Goal: Transaction & Acquisition: Purchase product/service

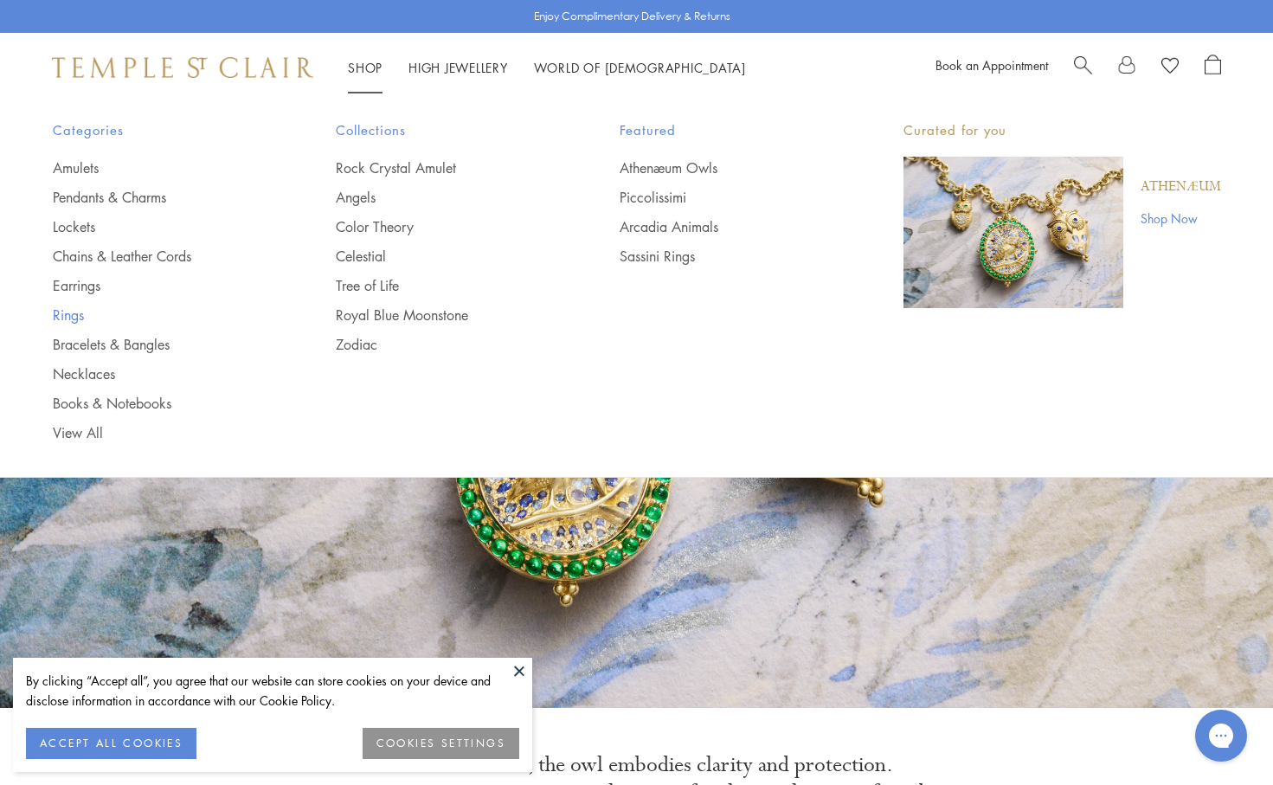
click at [72, 311] on link "Rings" at bounding box center [160, 314] width 215 height 19
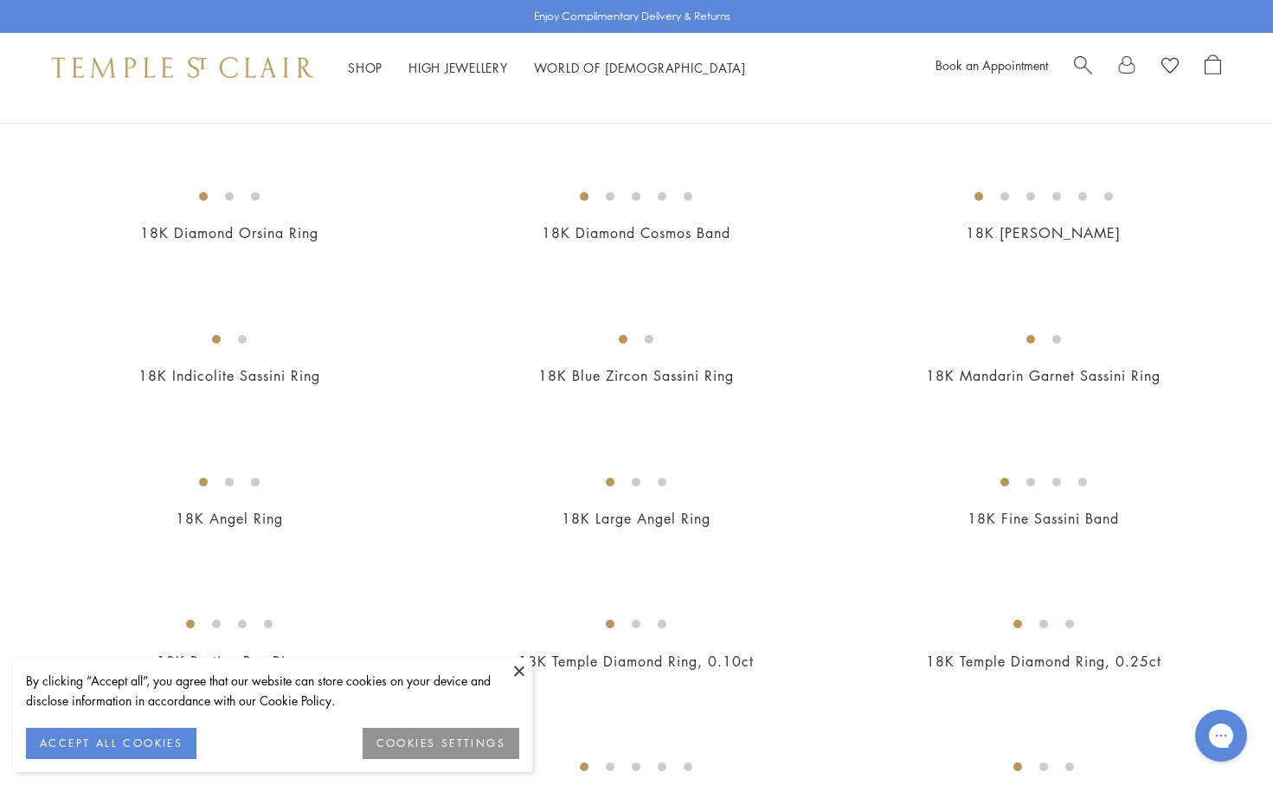
scroll to position [760, 0]
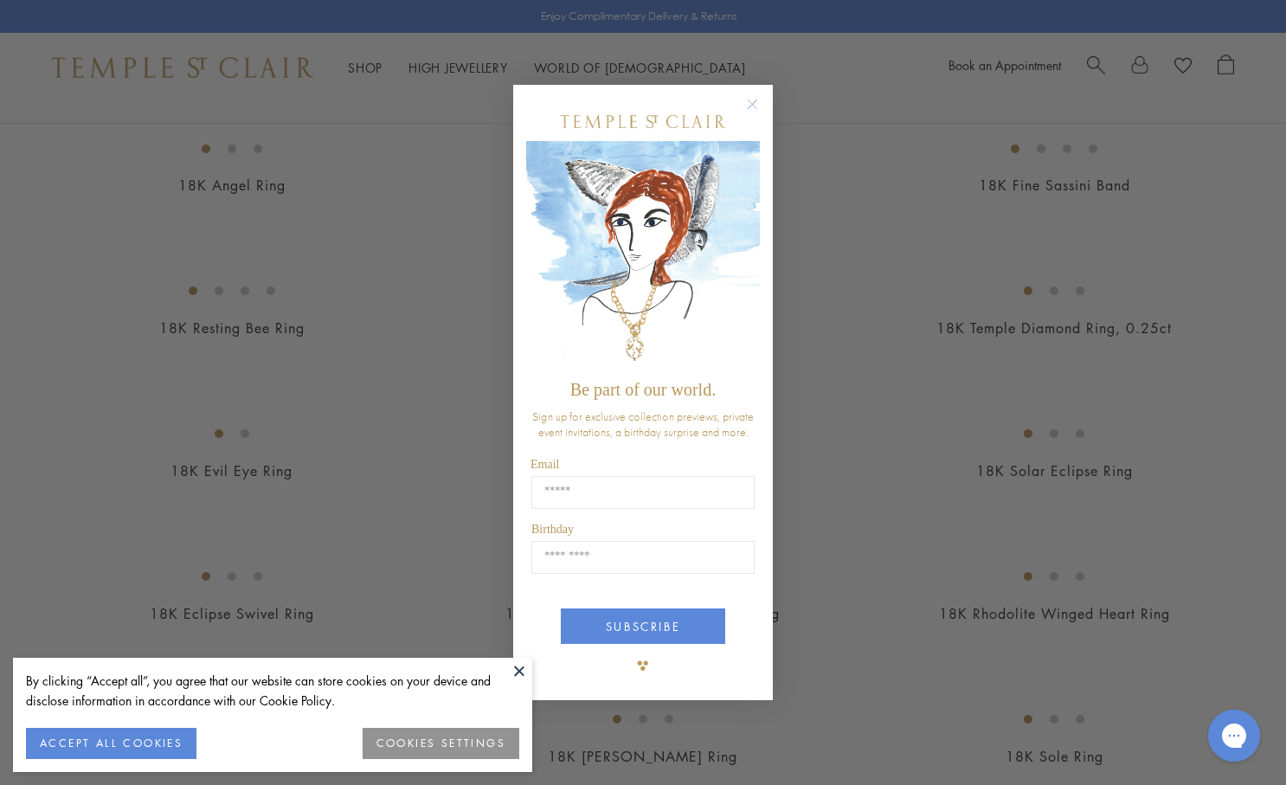
click at [751, 98] on circle "Close dialog" at bounding box center [752, 103] width 21 height 21
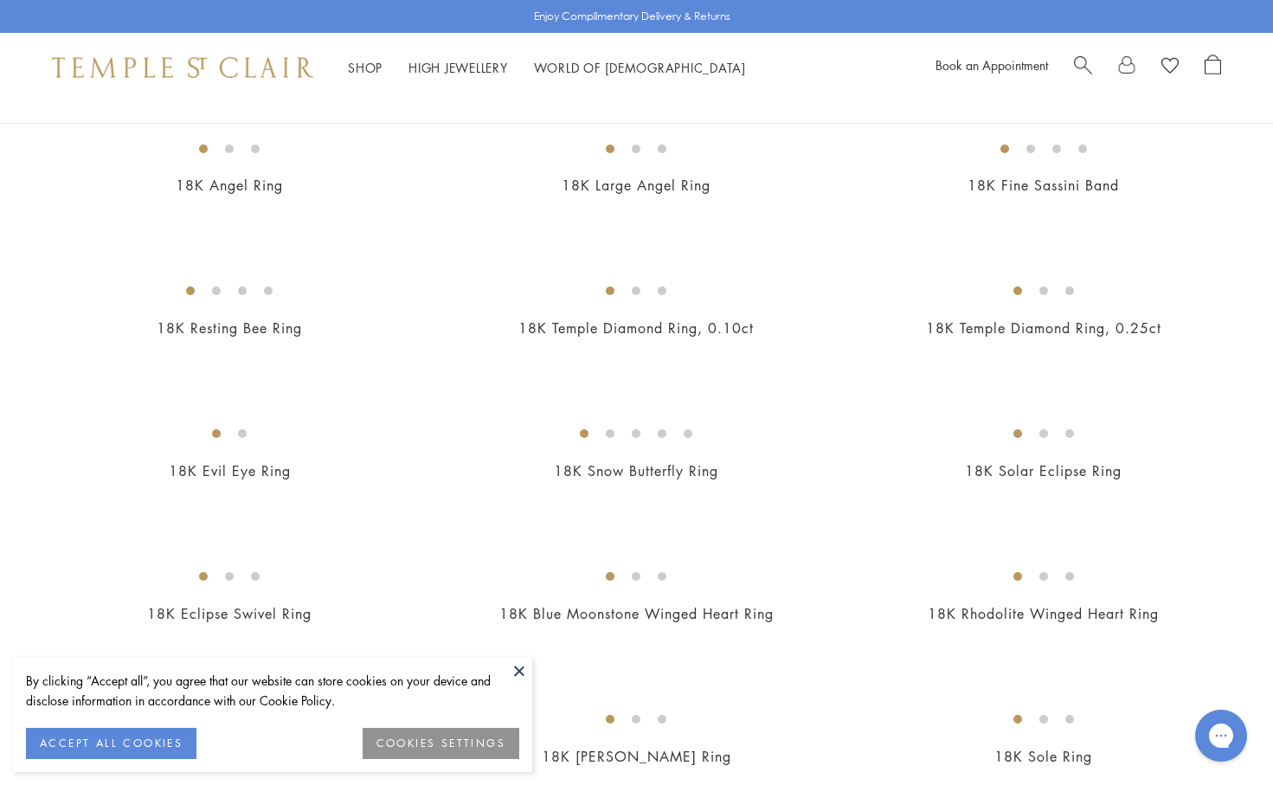
click at [517, 670] on button at bounding box center [519, 671] width 26 height 26
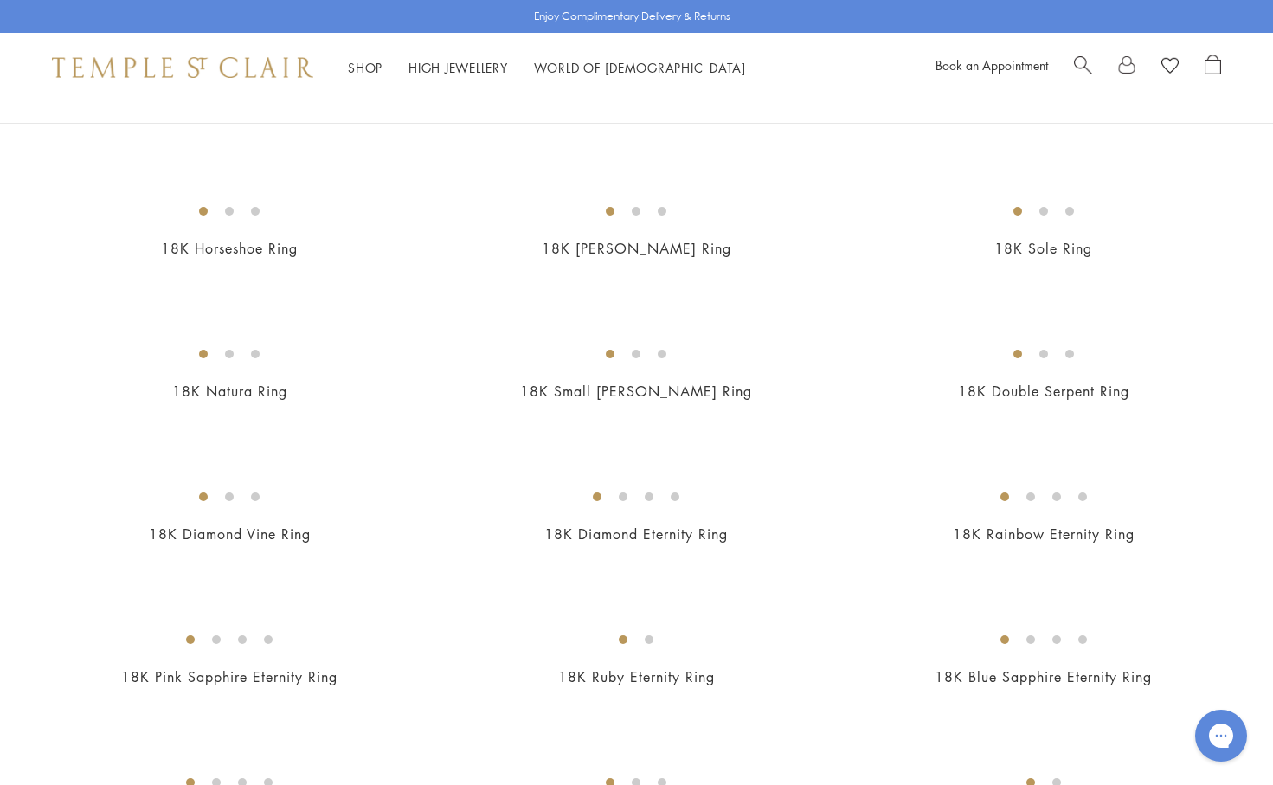
scroll to position [1604, 0]
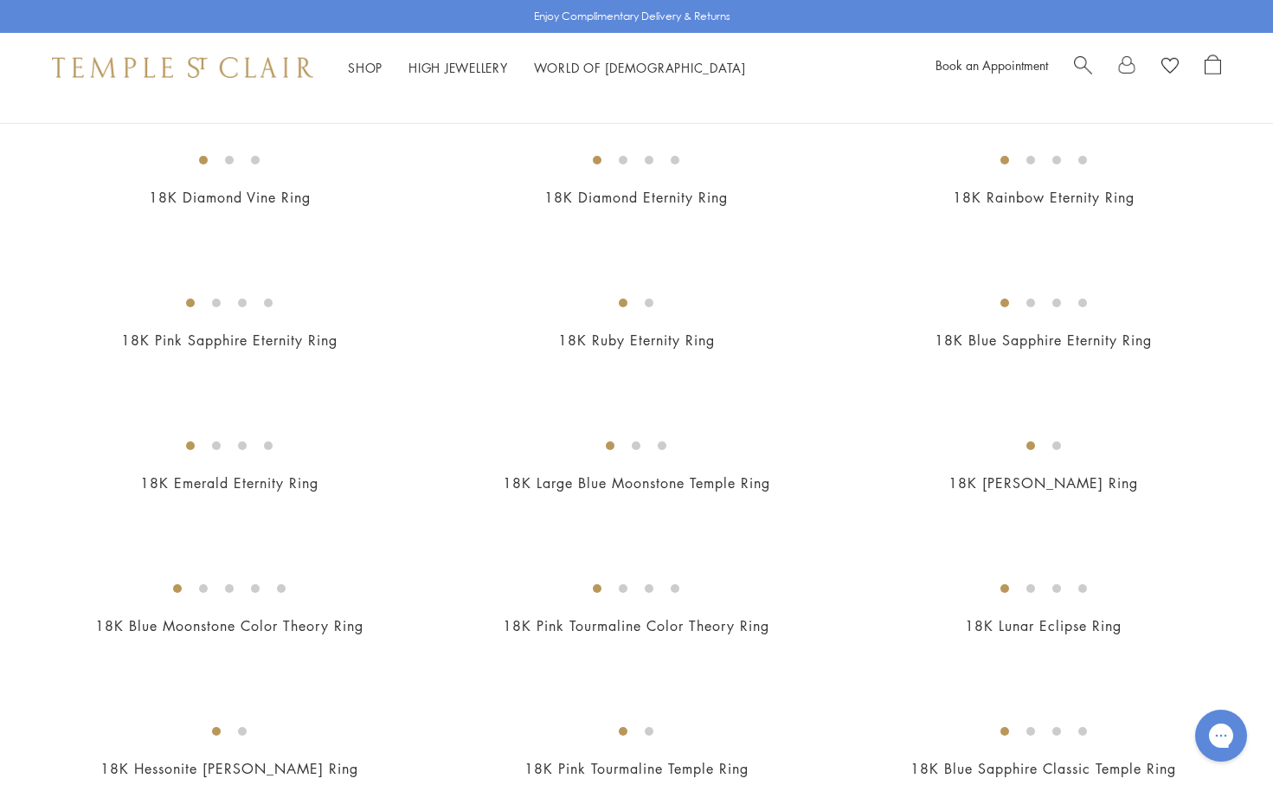
click at [0, 0] on img at bounding box center [0, 0] width 0 height 0
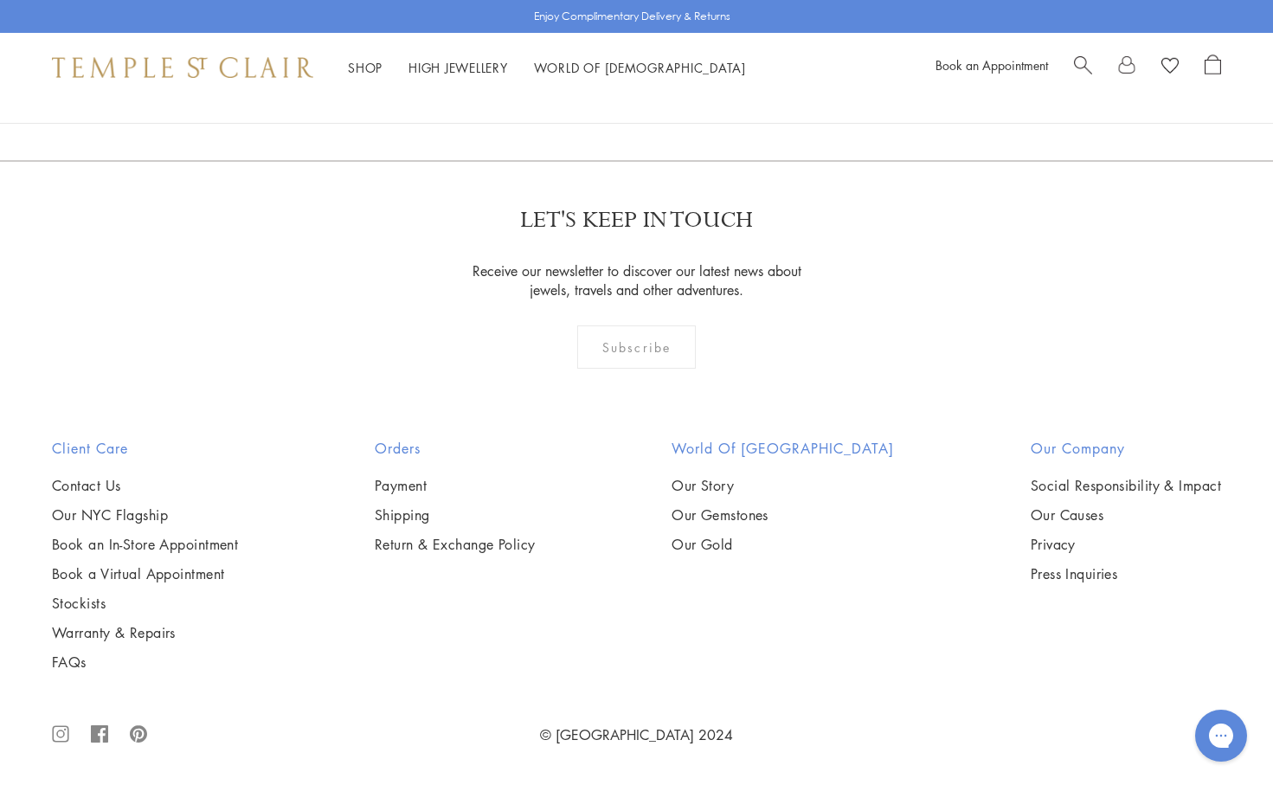
scroll to position [7364, 0]
click at [0, 0] on img at bounding box center [0, 0] width 0 height 0
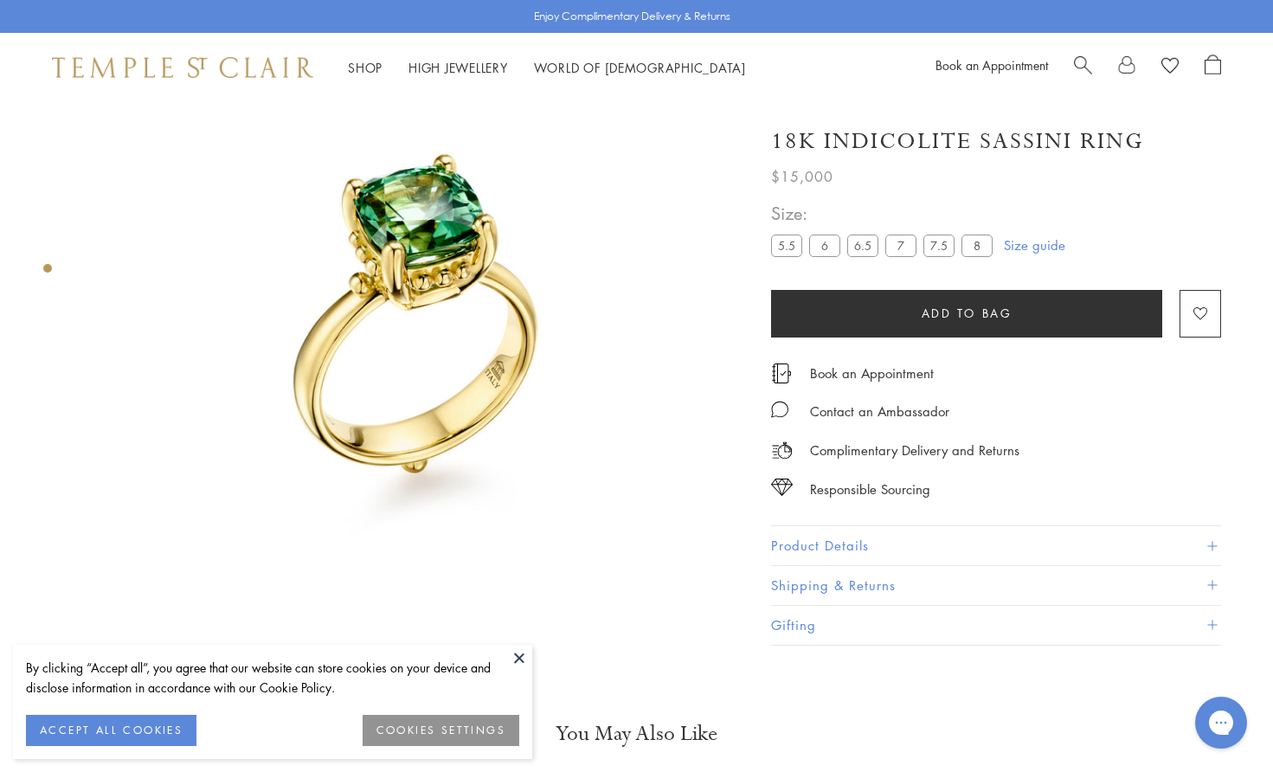
click at [1213, 541] on span at bounding box center [1212, 546] width 10 height 10
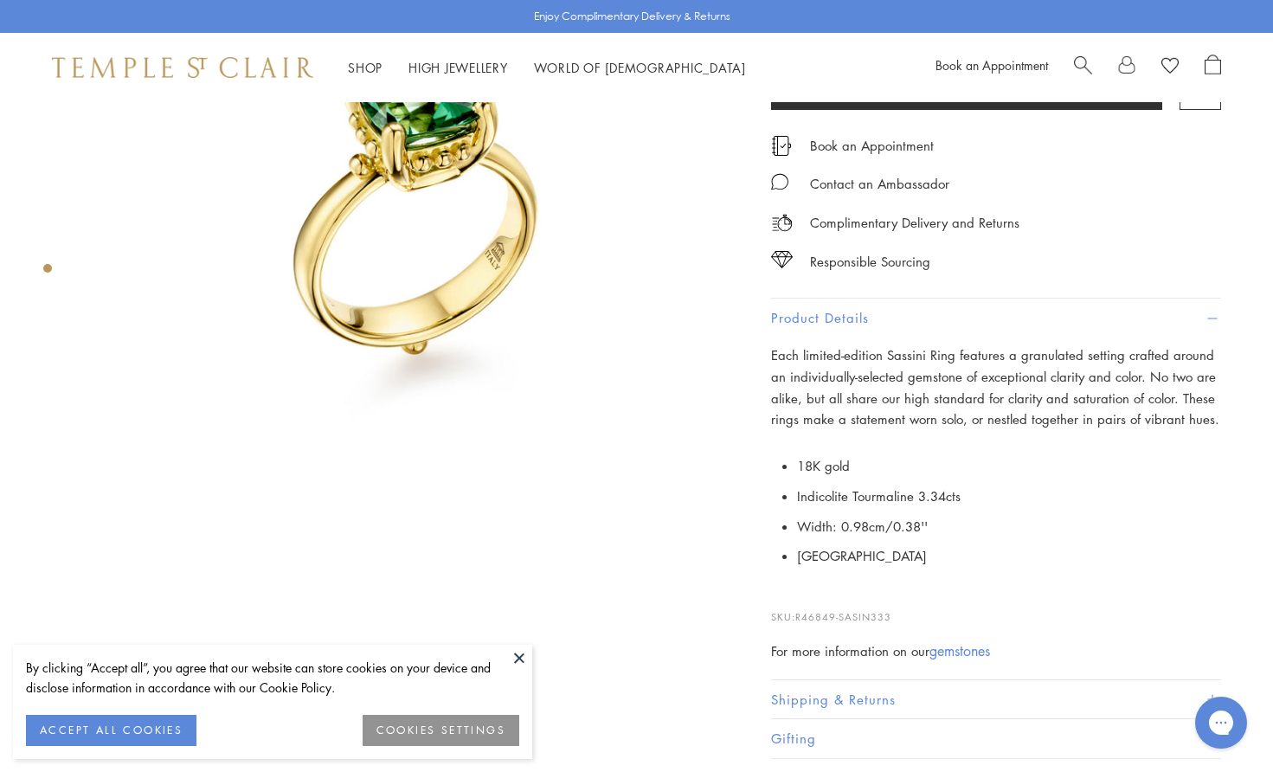
scroll to position [331, 0]
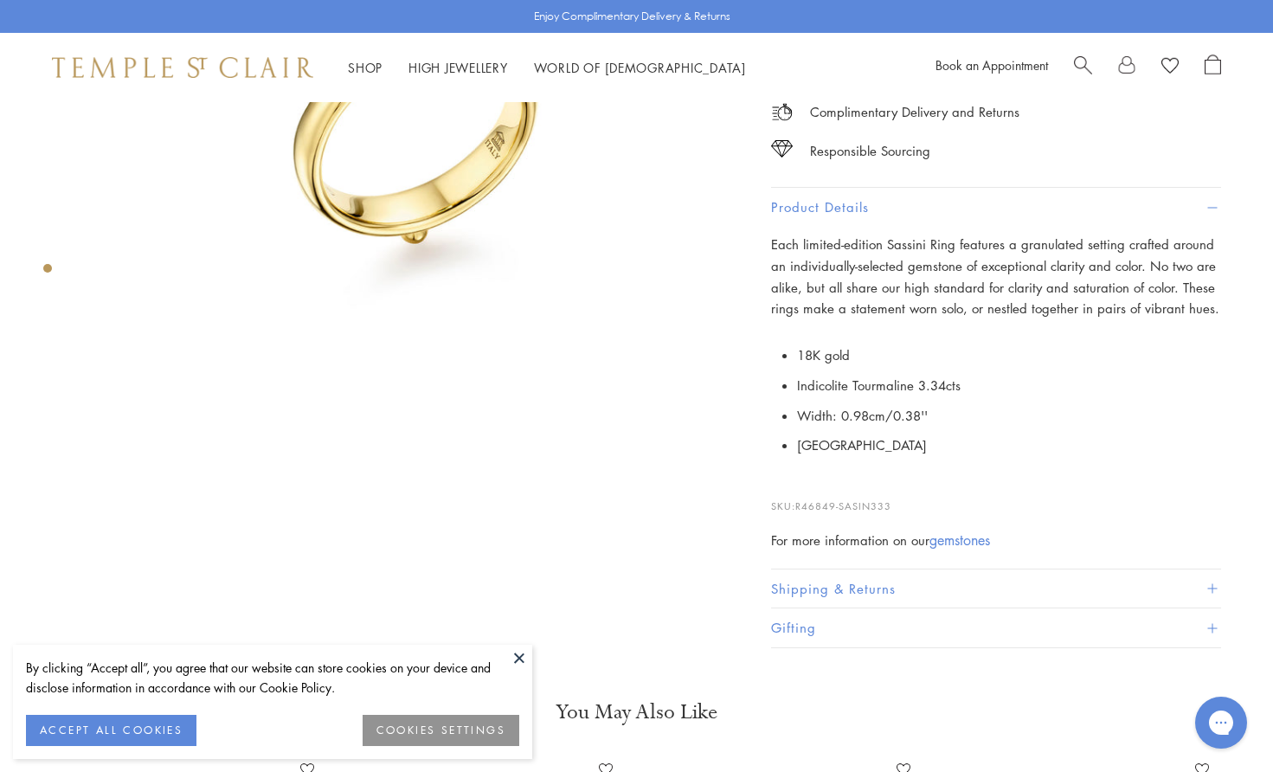
click at [523, 656] on button at bounding box center [519, 658] width 26 height 26
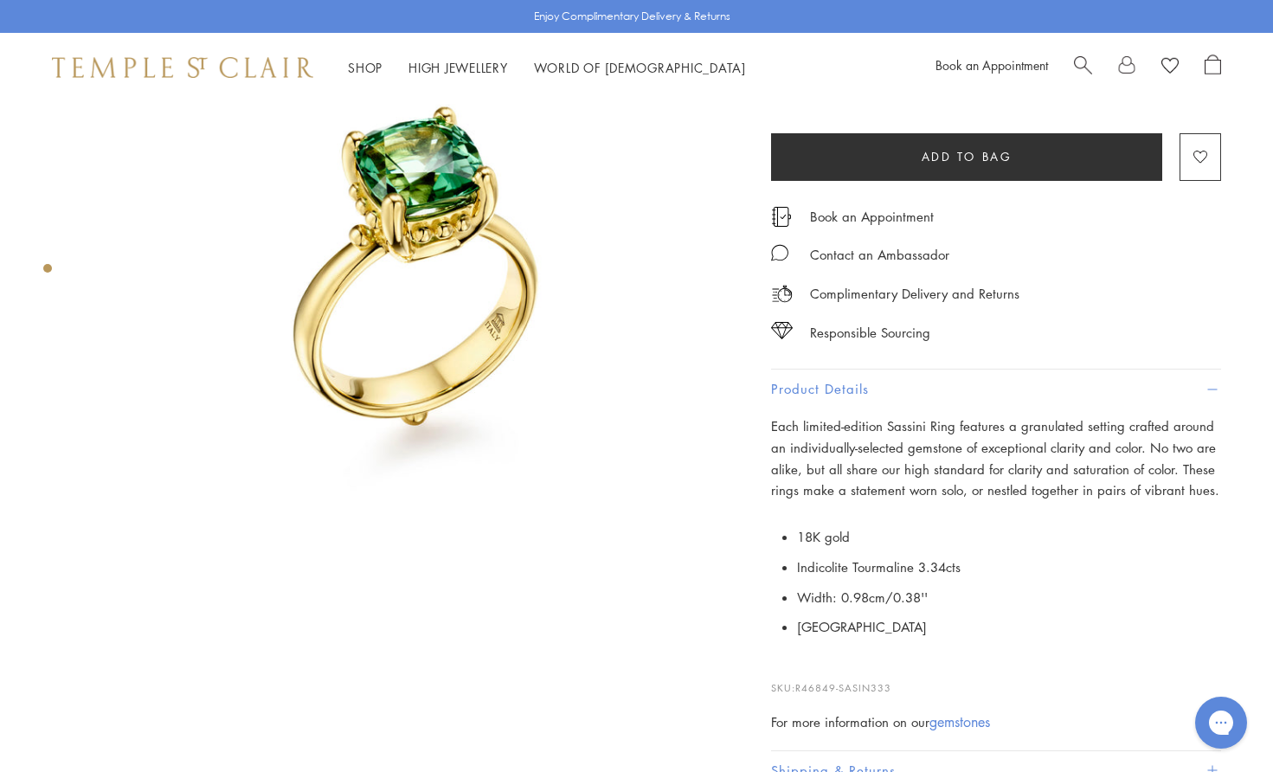
scroll to position [119, 0]
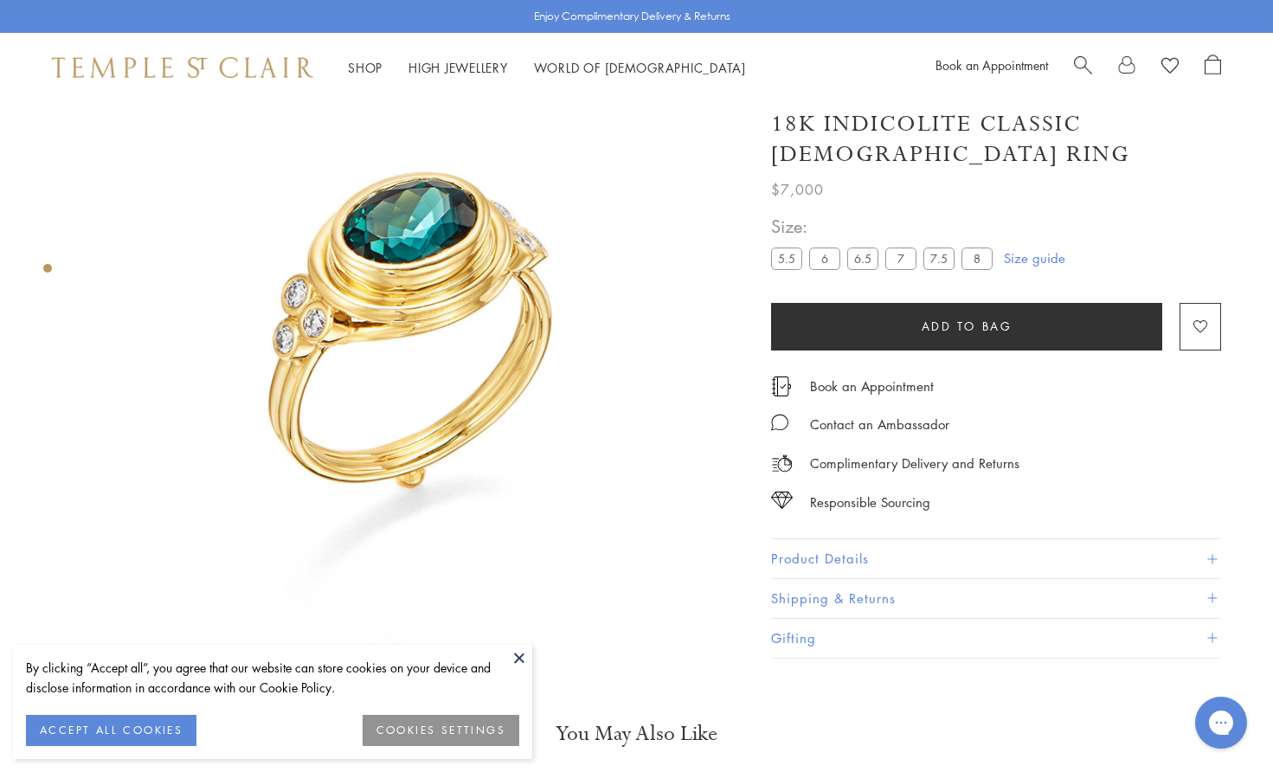
click at [1210, 559] on span at bounding box center [1212, 560] width 10 height 10
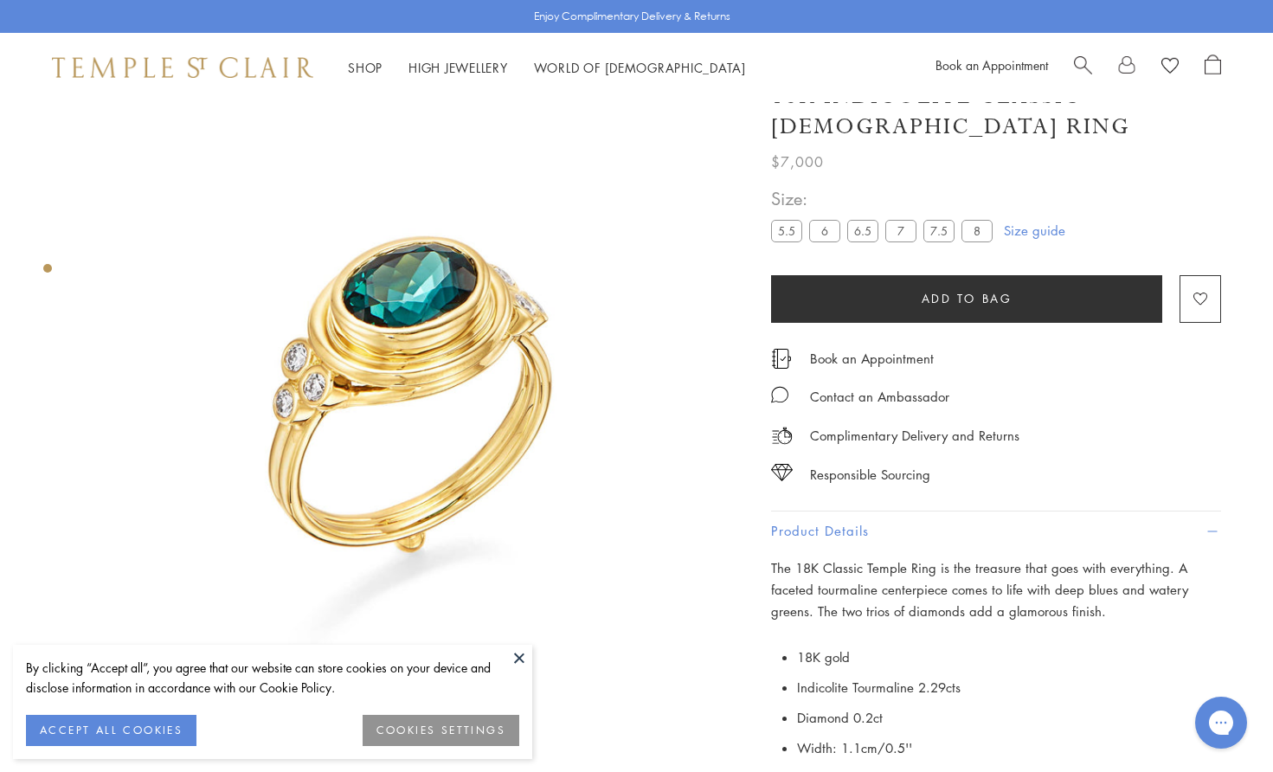
scroll to position [330, 0]
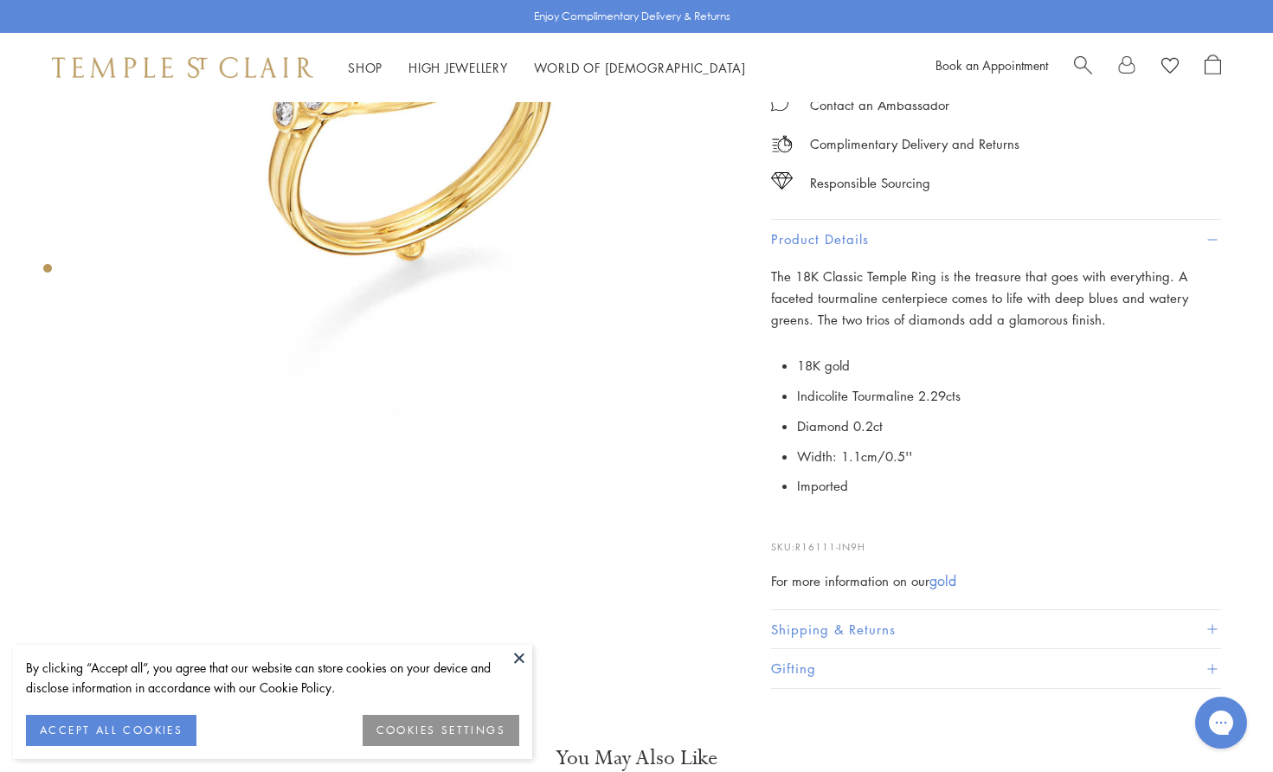
click at [516, 655] on button at bounding box center [519, 658] width 26 height 26
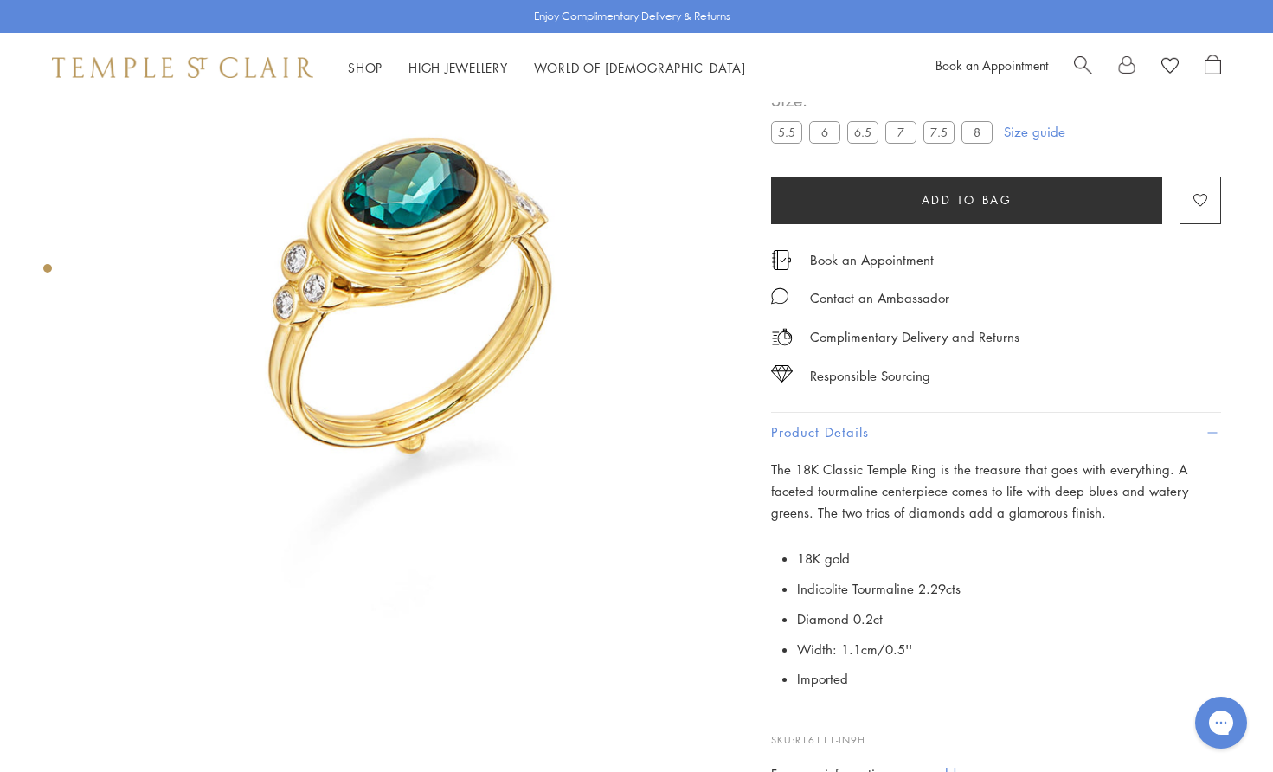
scroll to position [0, 0]
